Goal: Task Accomplishment & Management: Manage account settings

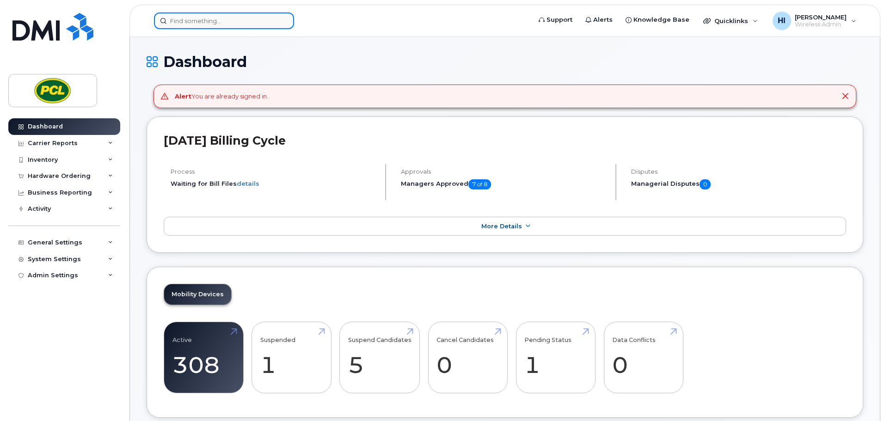
click at [173, 25] on input at bounding box center [224, 20] width 140 height 17
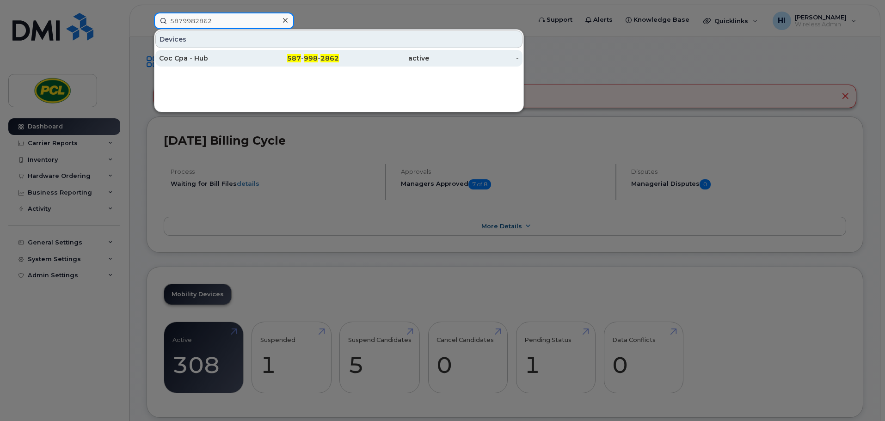
type input "5879982862"
click at [197, 62] on div "Coc Cpa - Hub" at bounding box center [204, 58] width 90 height 9
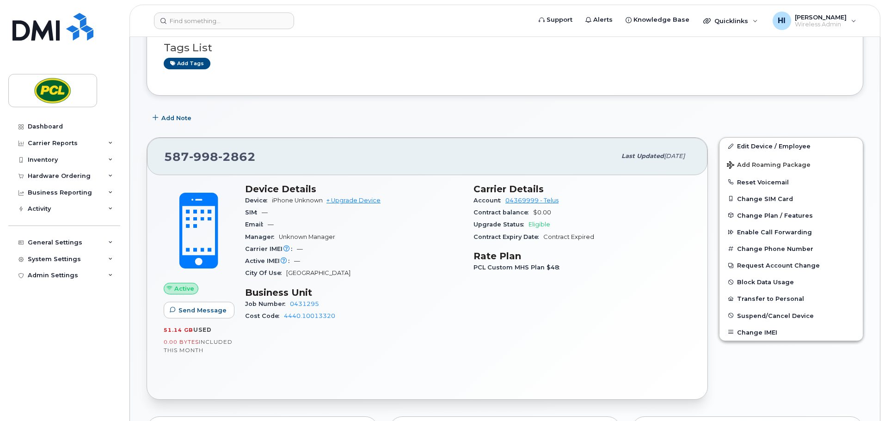
scroll to position [81, 0]
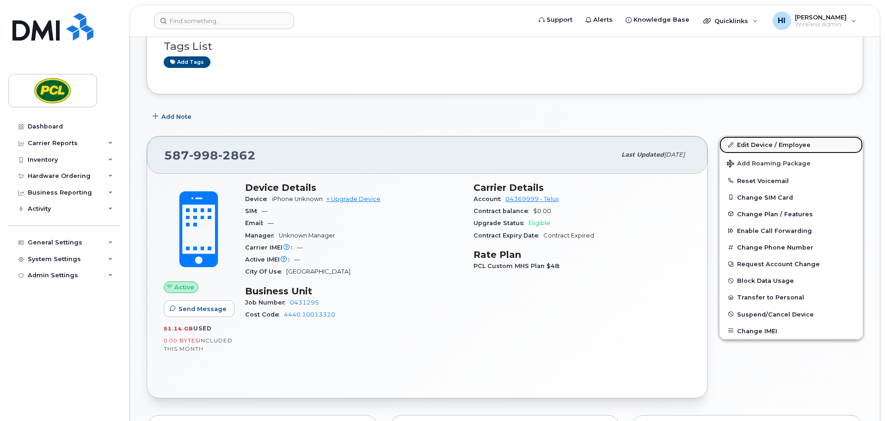
click at [756, 143] on link "Edit Device / Employee" at bounding box center [790, 144] width 143 height 17
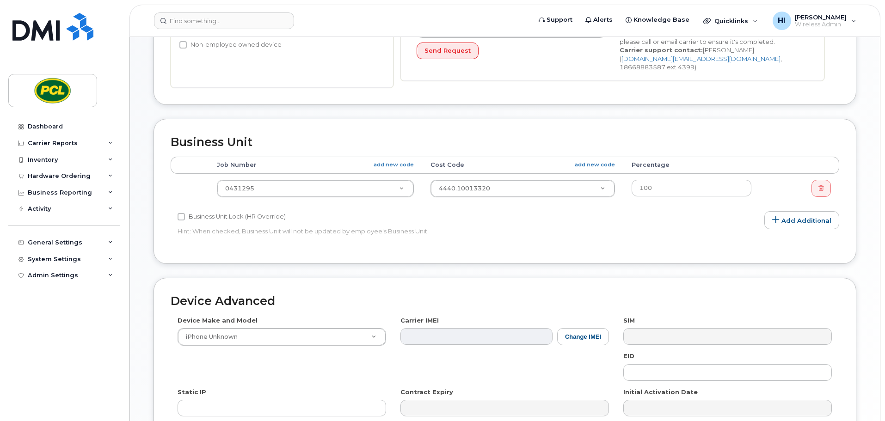
scroll to position [277, 0]
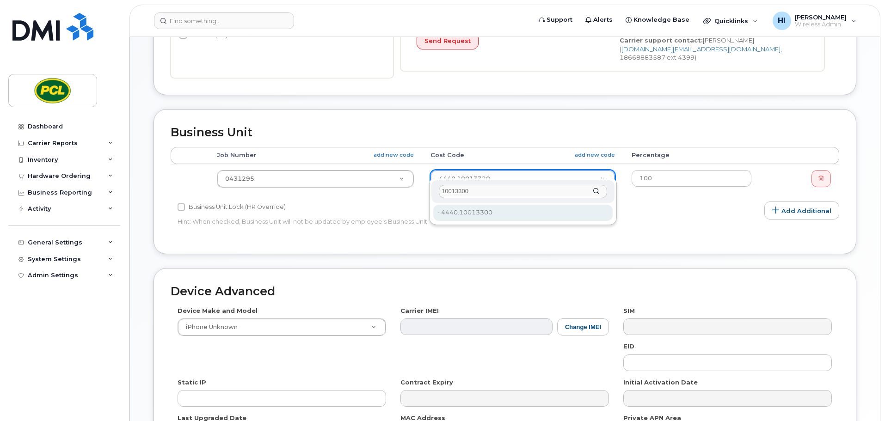
type input "10013300"
type input "6819"
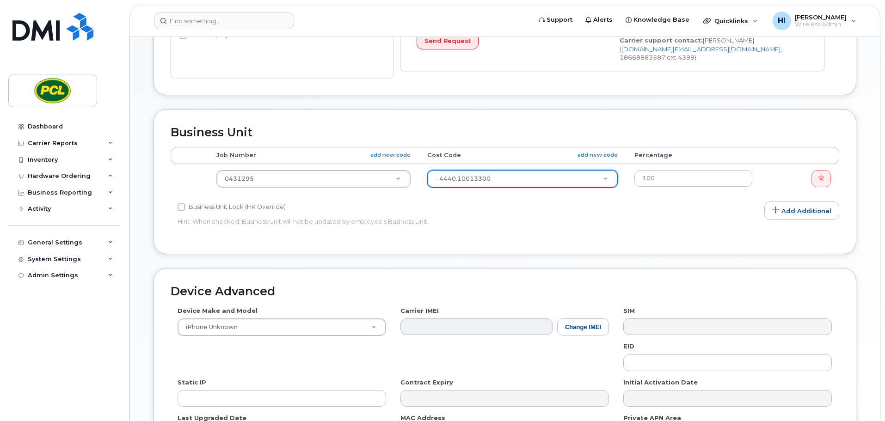
drag, startPoint x: 861, startPoint y: 248, endPoint x: 870, endPoint y: 257, distance: 12.1
click at [862, 248] on div "Business Unit Accounting Categories Rules Accounting categories percentages mus…" at bounding box center [504, 188] width 716 height 159
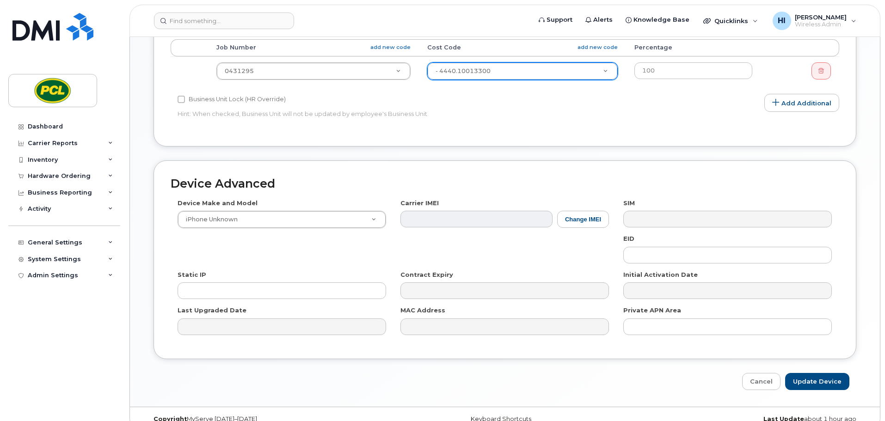
scroll to position [391, 0]
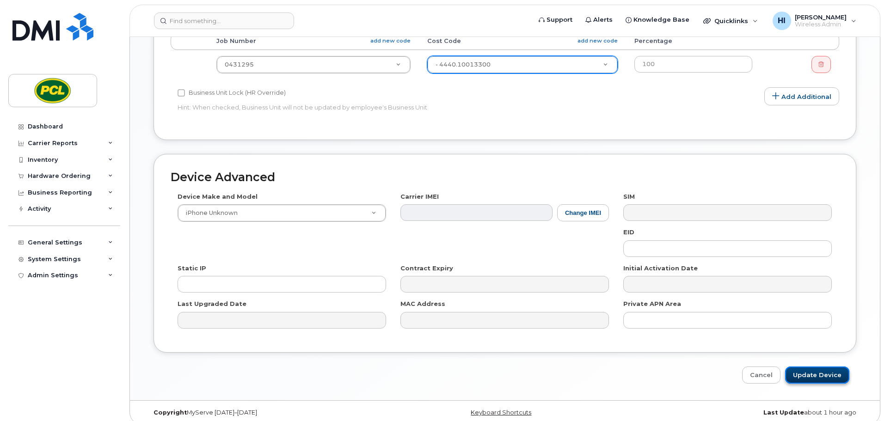
click at [822, 366] on input "Update Device" at bounding box center [817, 374] width 64 height 17
type input "Saving..."
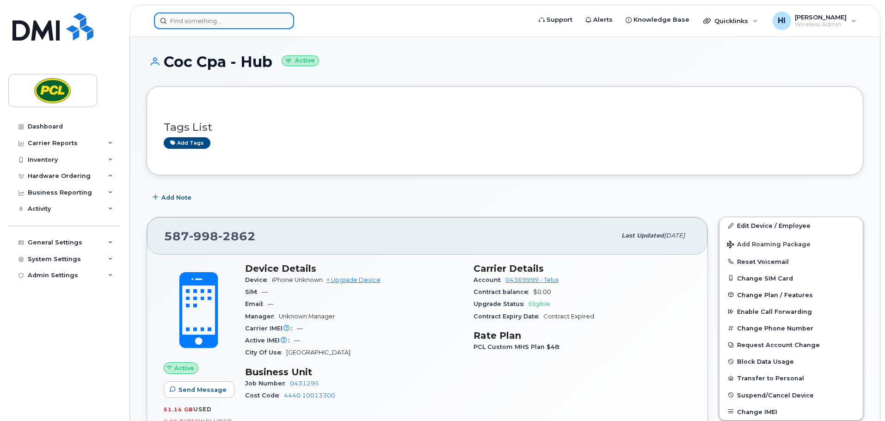
click at [184, 22] on input at bounding box center [224, 20] width 140 height 17
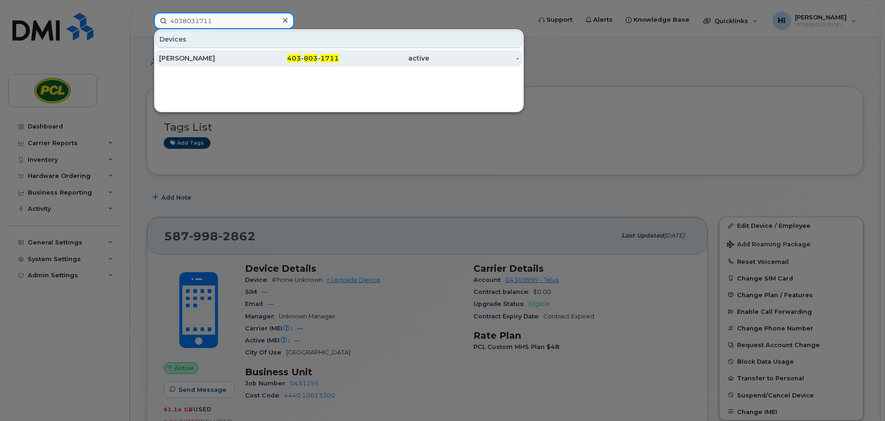
type input "4038031711"
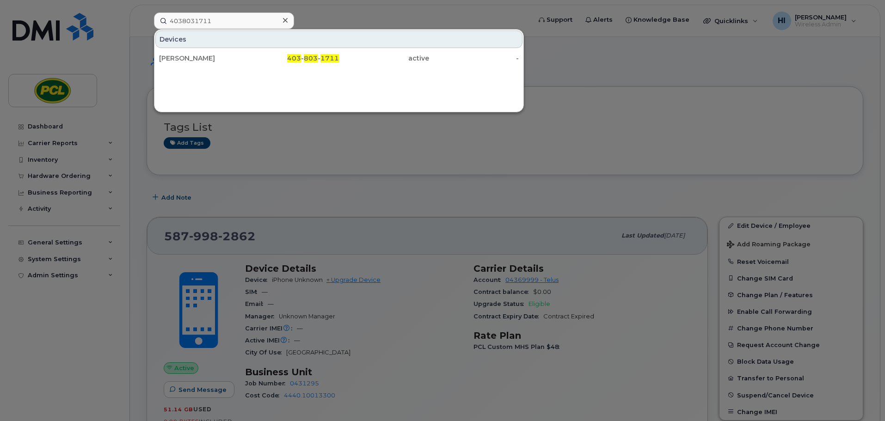
drag, startPoint x: 219, startPoint y: 63, endPoint x: 289, endPoint y: 79, distance: 72.0
click at [249, 63] on div "[PERSON_NAME]" at bounding box center [294, 58] width 90 height 17
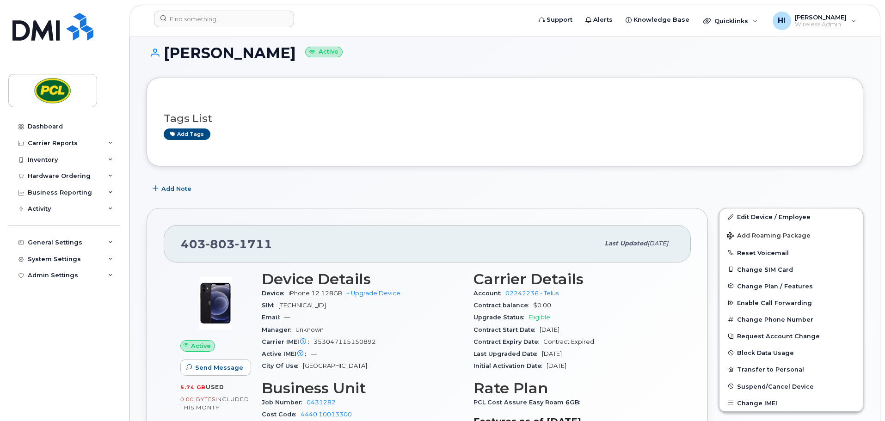
scroll to position [12, 0]
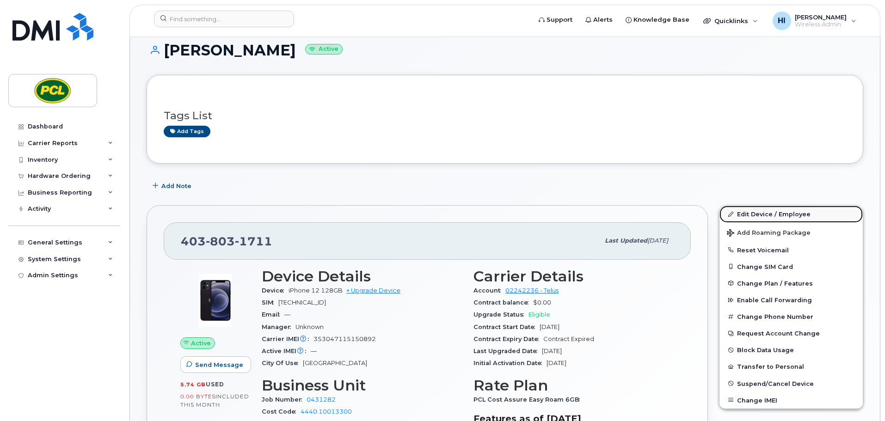
click at [777, 215] on link "Edit Device / Employee" at bounding box center [790, 214] width 143 height 17
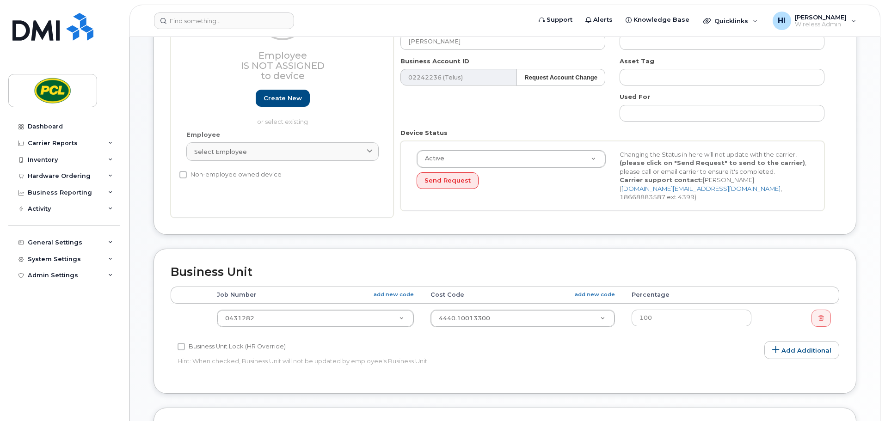
scroll to position [139, 0]
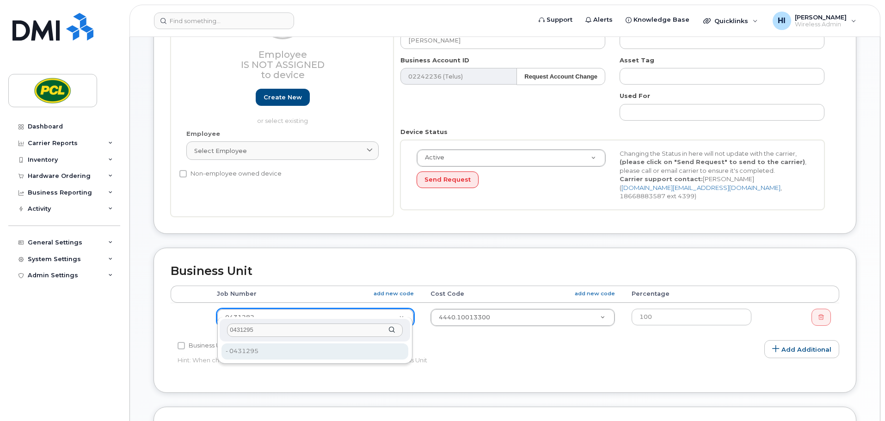
type input "0431295"
type input "2207991"
click at [498, 340] on div "Business Unit Lock (HR Override)" at bounding box center [392, 345] width 431 height 11
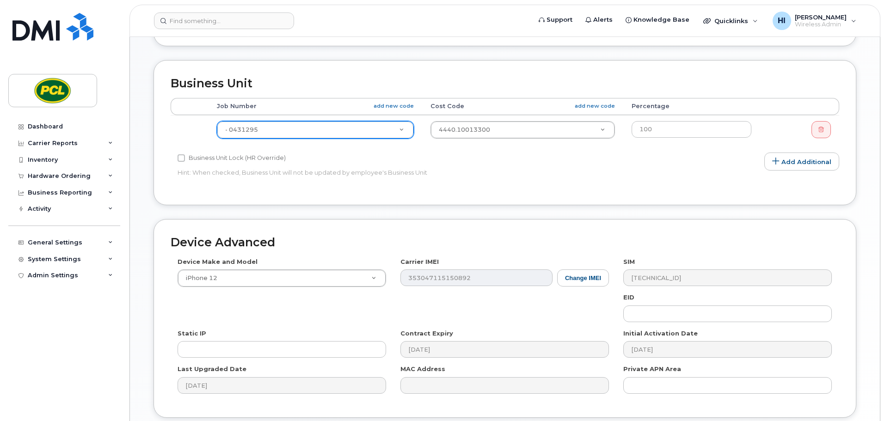
scroll to position [391, 0]
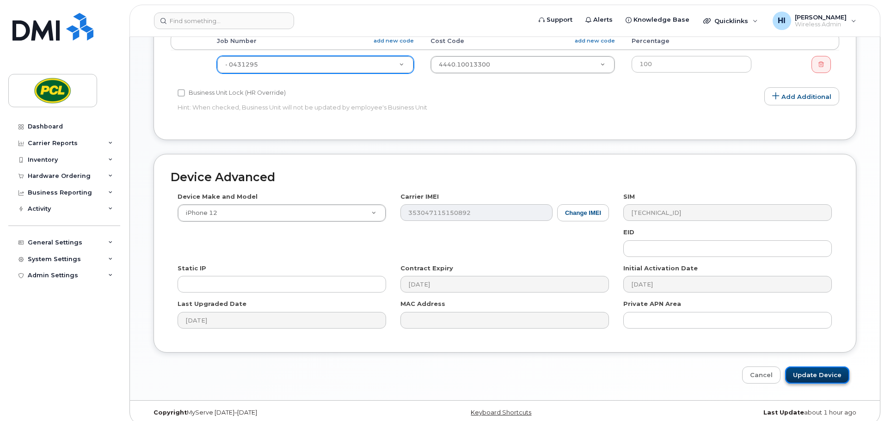
click at [810, 366] on input "Update Device" at bounding box center [817, 374] width 64 height 17
type input "Saving..."
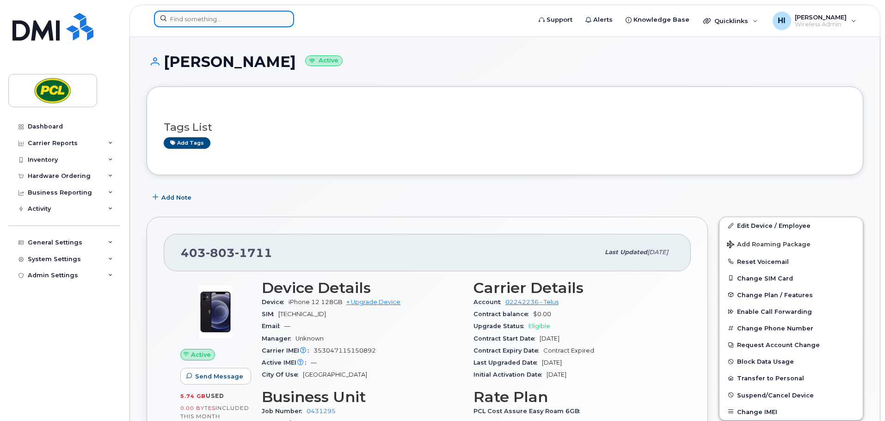
click at [186, 23] on input at bounding box center [224, 19] width 140 height 17
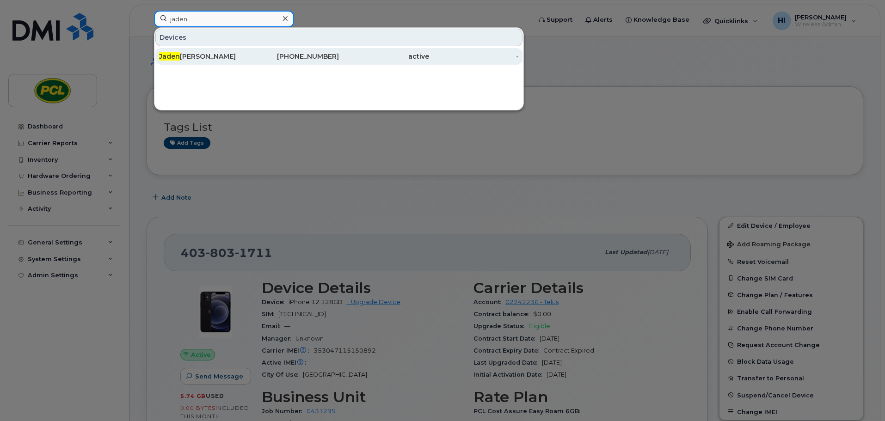
type input "jaden"
click at [187, 54] on div "Jaden Riggins" at bounding box center [204, 56] width 90 height 9
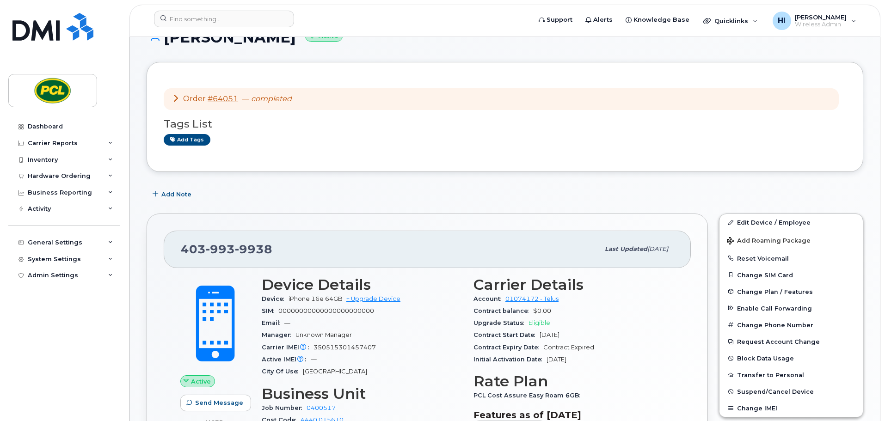
scroll to position [35, 0]
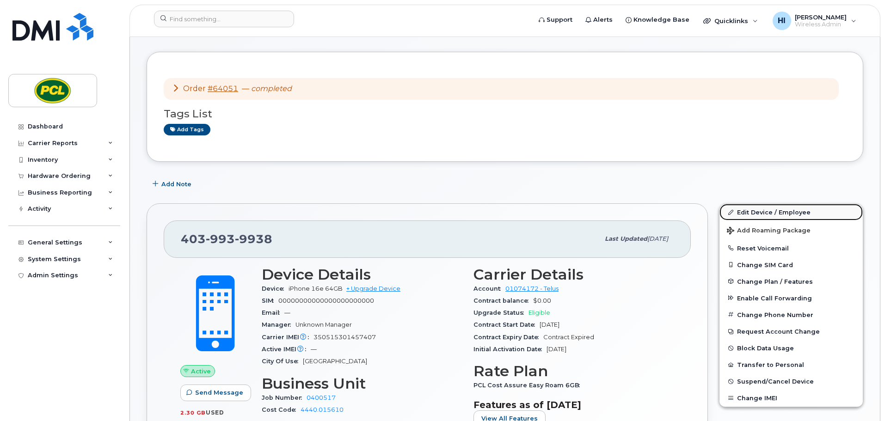
click at [769, 209] on link "Edit Device / Employee" at bounding box center [790, 212] width 143 height 17
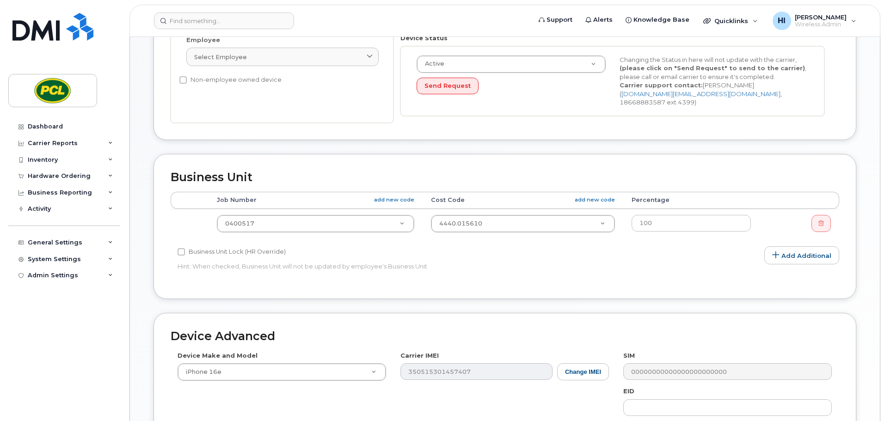
scroll to position [243, 0]
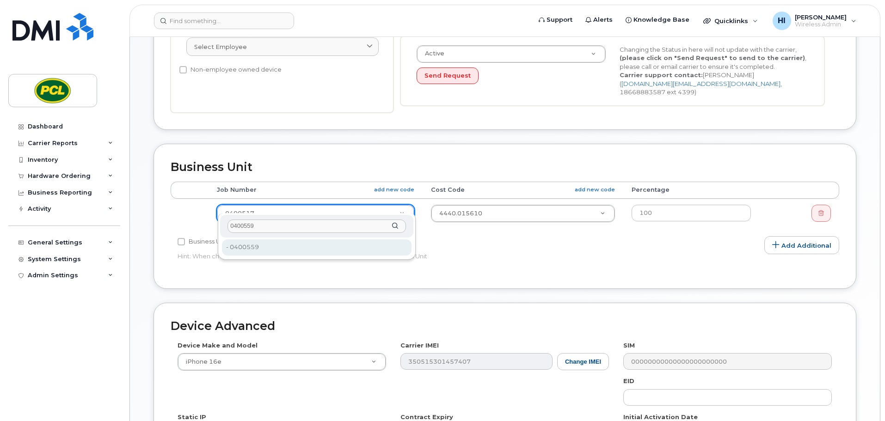
type input "0400559"
type input "2208482"
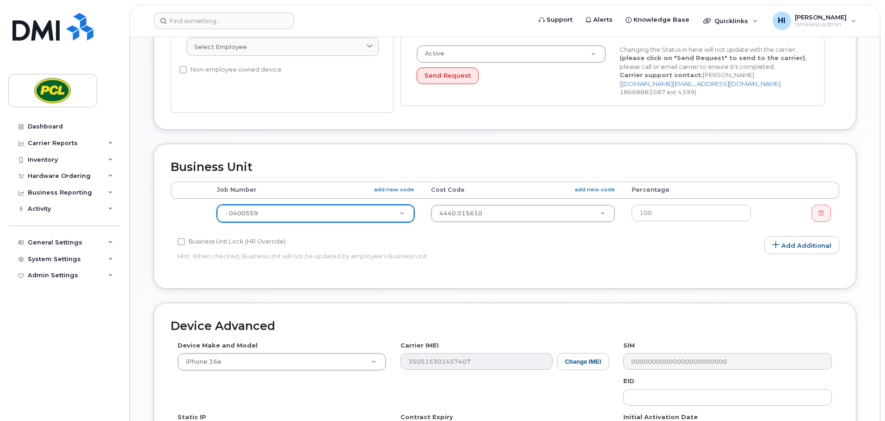
drag, startPoint x: 856, startPoint y: 255, endPoint x: 862, endPoint y: 260, distance: 7.9
click at [856, 255] on div "Business Unit Accounting Categories Rules Accounting categories percentages mus…" at bounding box center [504, 223] width 716 height 159
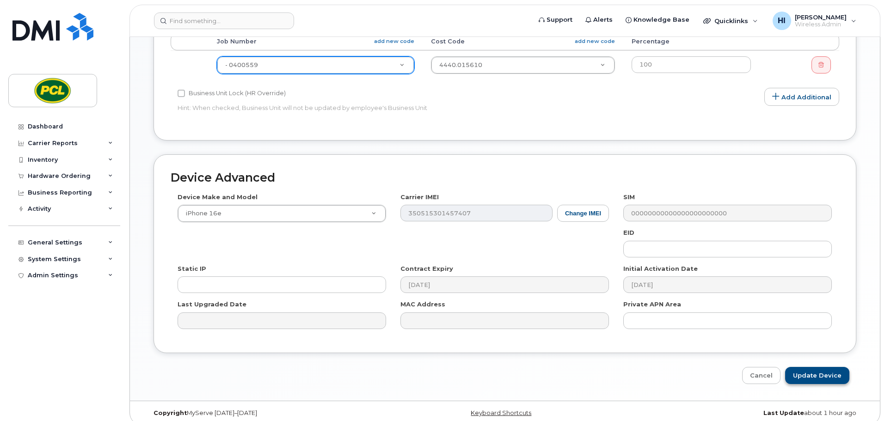
scroll to position [391, 0]
click at [836, 368] on input "Update Device" at bounding box center [817, 374] width 64 height 17
type input "Saving..."
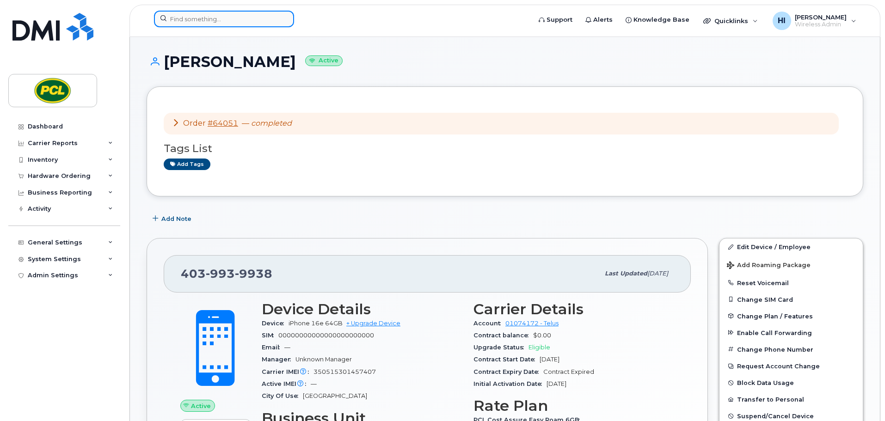
click at [184, 20] on input at bounding box center [224, 19] width 140 height 17
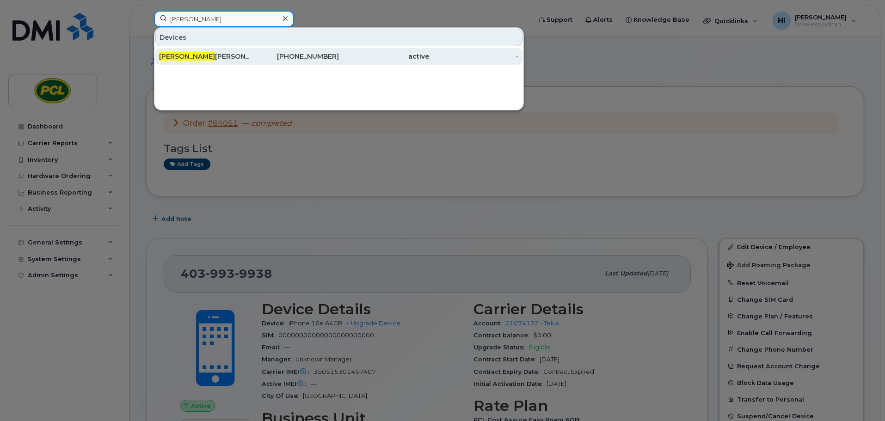
type input "helen"
click at [189, 55] on div "Helen Stanley" at bounding box center [204, 56] width 90 height 9
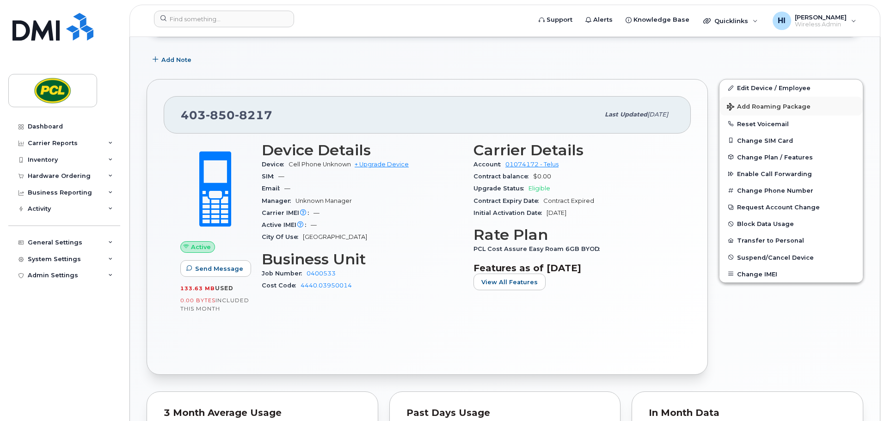
scroll to position [139, 0]
click at [764, 86] on link "Edit Device / Employee" at bounding box center [790, 87] width 143 height 17
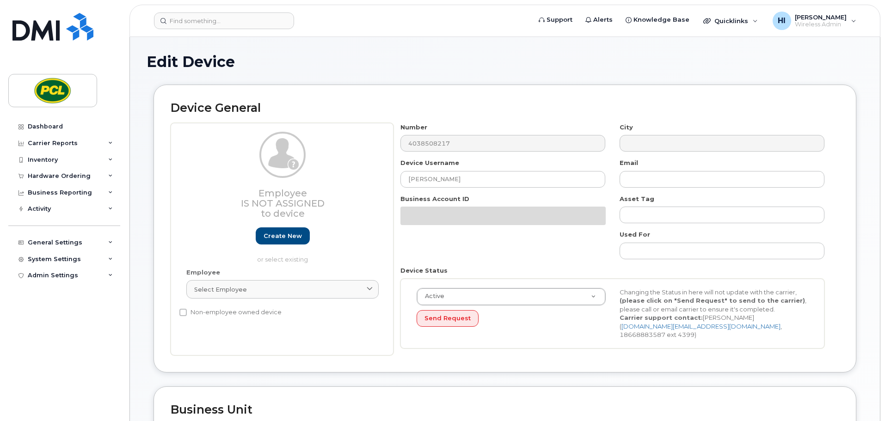
scroll to position [185, 0]
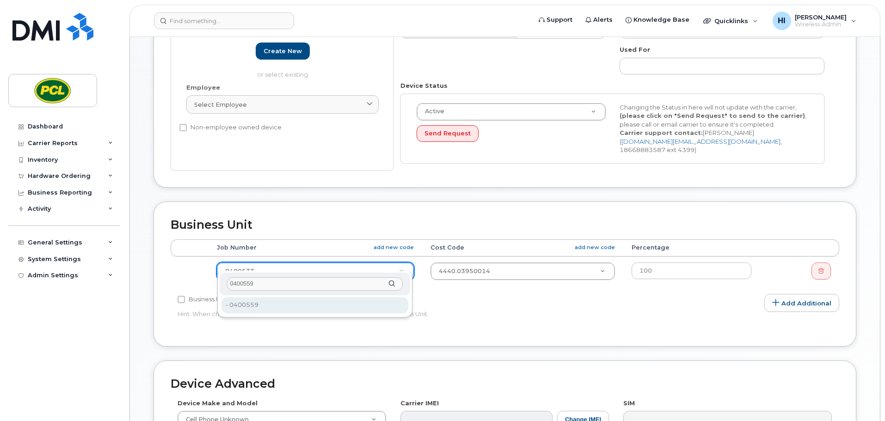
type input "0400559"
type input "2208482"
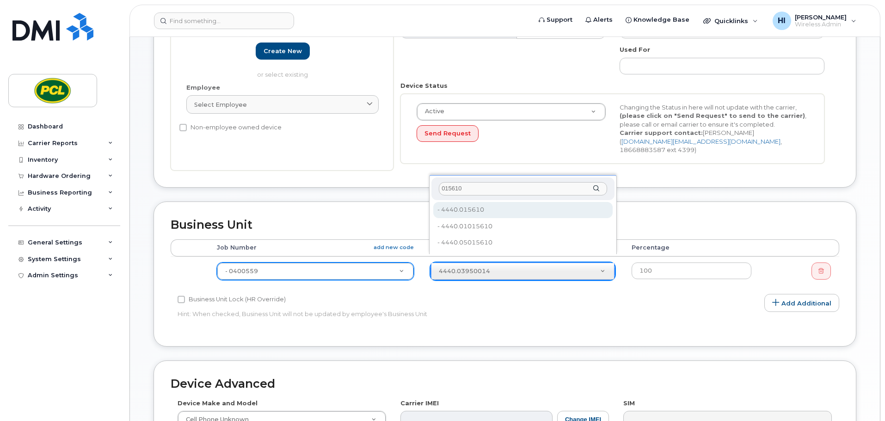
type input "015610"
type input "645627"
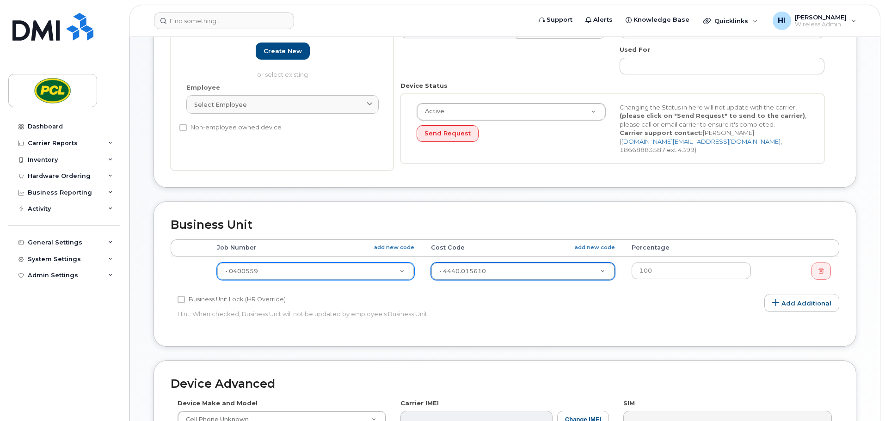
click at [864, 330] on div "Edit Device Device General Employee Is not assigned to device Create new or sel…" at bounding box center [505, 229] width 750 height 755
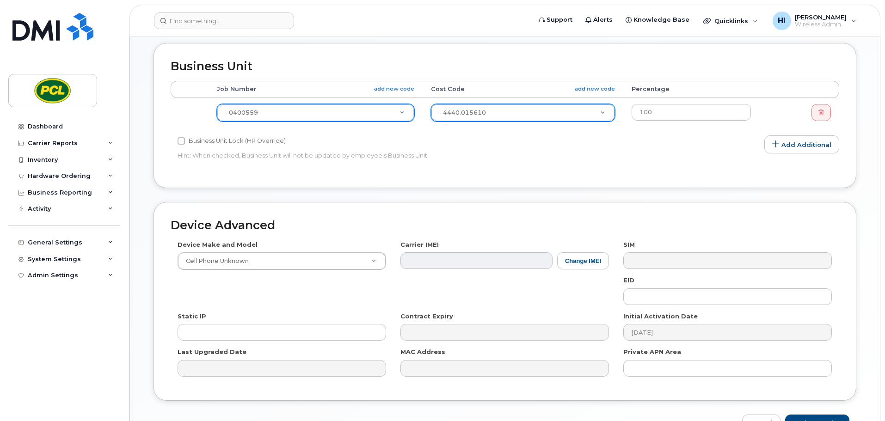
scroll to position [391, 0]
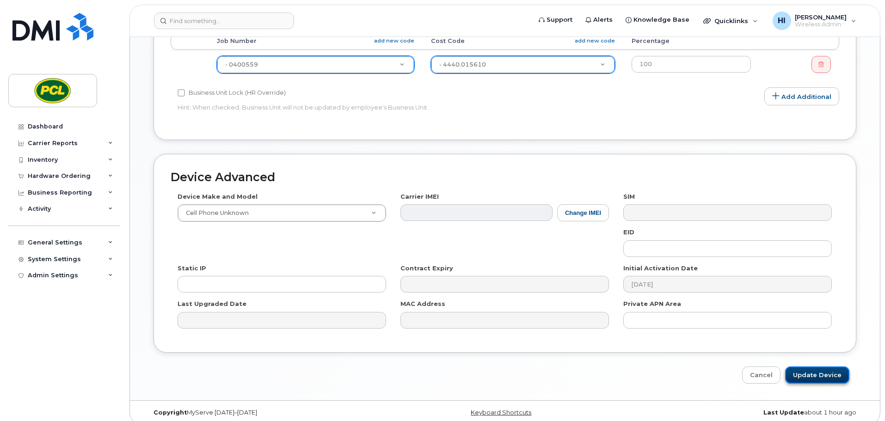
click at [834, 366] on input "Update Device" at bounding box center [817, 374] width 64 height 17
type input "Saving..."
